Goal: Communication & Community: Answer question/provide support

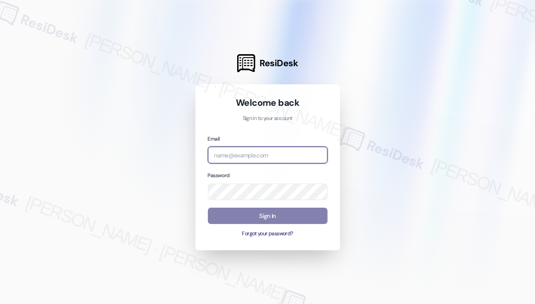
click at [241, 157] on input "email" at bounding box center [268, 155] width 120 height 17
type input "automated-surveys-kane_realty-[PERSON_NAME].roles@kane_[DOMAIN_NAME]"
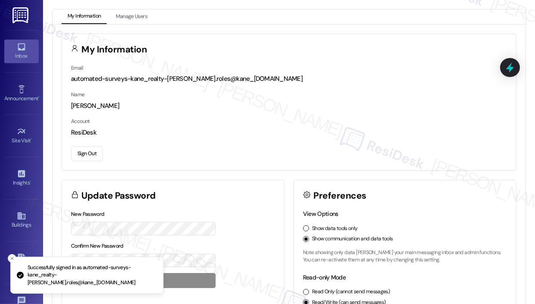
click at [24, 51] on icon at bounding box center [21, 46] width 9 height 9
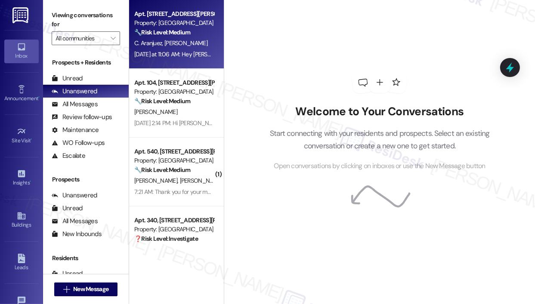
click at [143, 49] on div "[DATE] at 11:06 AM: Hey [PERSON_NAME] and [PERSON_NAME], thanks for the update.…" at bounding box center [173, 54] width 81 height 11
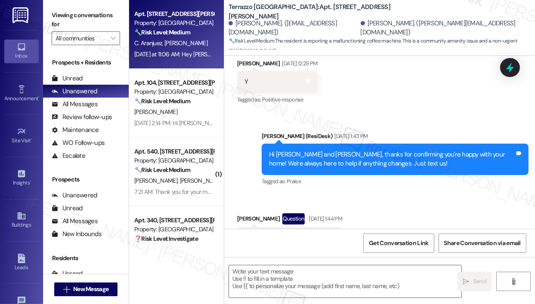
type textarea "Fetching suggested responses. Please feel free to read through the conversation…"
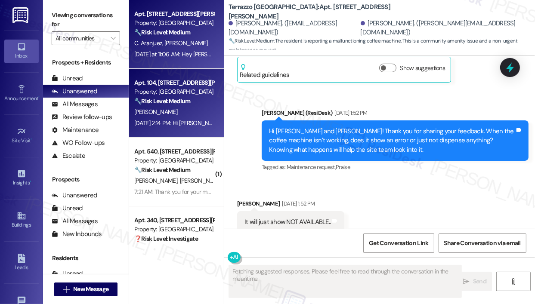
scroll to position [3249, 0]
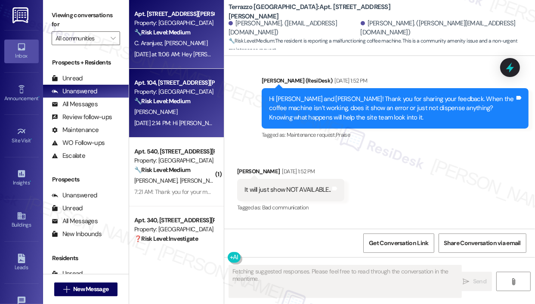
click at [175, 106] on div "Apt. 104, [STREET_ADDRESS][PERSON_NAME] Property: Terrazzo Durham 🔧 Risk Level:…" at bounding box center [173, 91] width 81 height 29
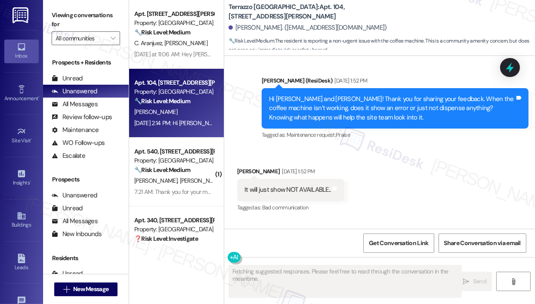
scroll to position [467, 0]
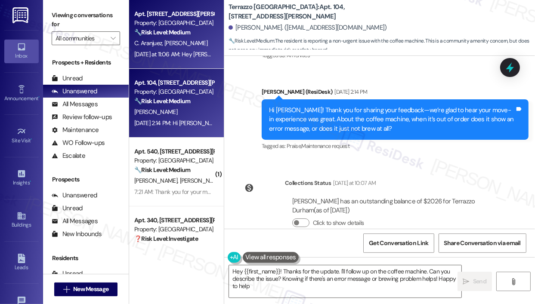
type textarea "Hey {{first_name}}! Thanks for the update. I'll follow up on the coffee machine…"
click at [182, 53] on div "[DATE] at 11:06 AM: Hey [PERSON_NAME] and [PERSON_NAME], thanks for the update.…" at bounding box center [441, 54] width 614 height 8
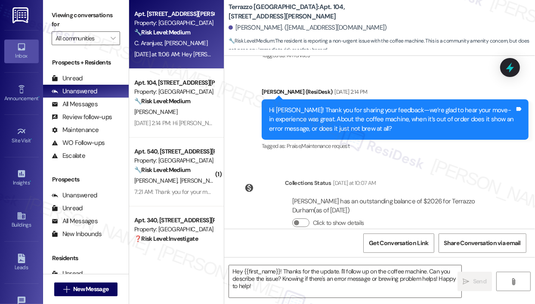
type textarea "Fetching suggested responses. Please feel free to read through the conversation…"
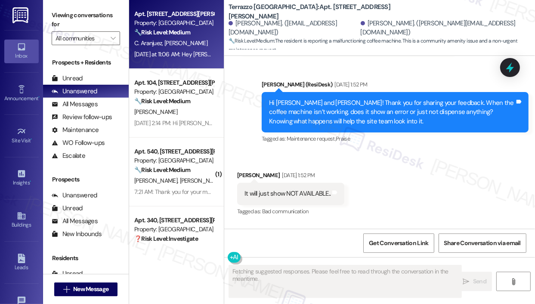
scroll to position [3249, 0]
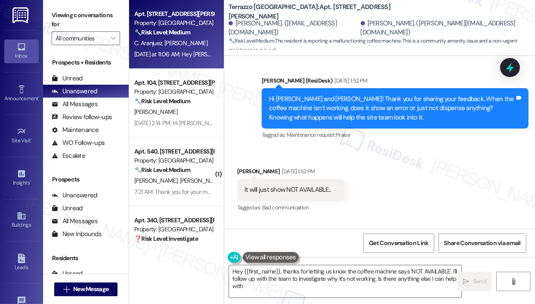
type textarea "Hey {{first_name}}, thanks for letting us know the coffee machine says 'NOT AVA…"
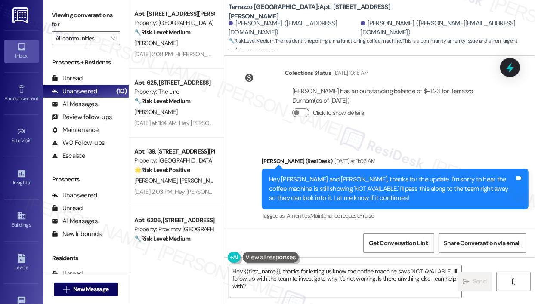
scroll to position [445, 0]
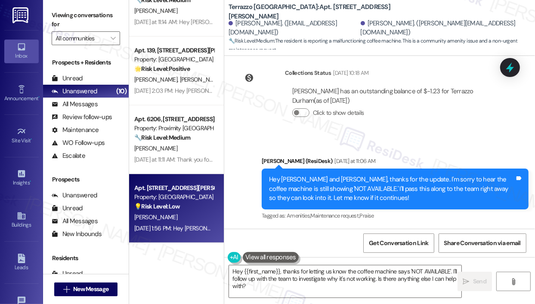
click at [208, 208] on div "💡 Risk Level: Low The resident is acknowledging a previous request or instructi…" at bounding box center [174, 206] width 80 height 9
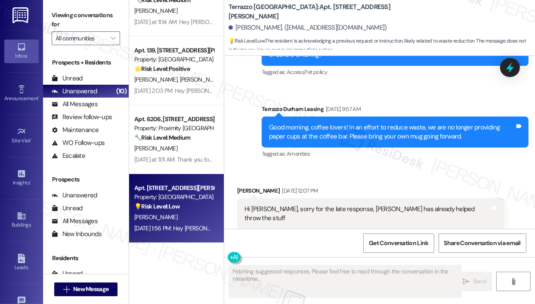
scroll to position [708, 0]
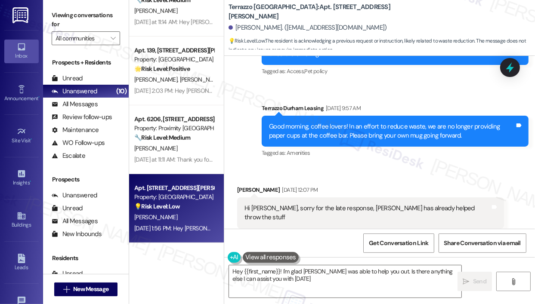
type textarea "Hey {{first_name}}! I'm glad [PERSON_NAME] was able to help you out. Is there a…"
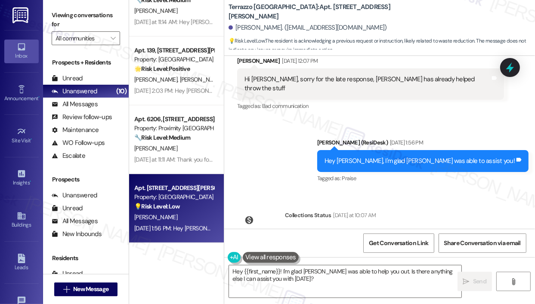
scroll to position [870, 0]
